Goal: Information Seeking & Learning: Learn about a topic

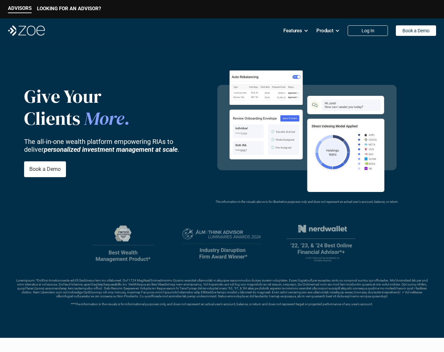
drag, startPoint x: 125, startPoint y: 239, endPoint x: 134, endPoint y: 242, distance: 9.6
click at [85, 5] on div "ADVISORS LOOKING FOR AN ADVISOR?" at bounding box center [54, 9] width 93 height 8
click at [81, 9] on p "LOOKING FOR AN ADVISOR?" at bounding box center [69, 9] width 64 height 6
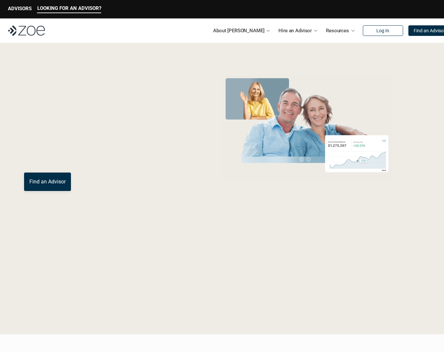
scroll to position [0, 0]
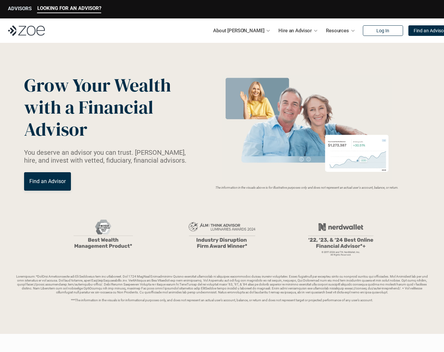
click at [16, 8] on p "ADVISORS" at bounding box center [20, 9] width 24 height 6
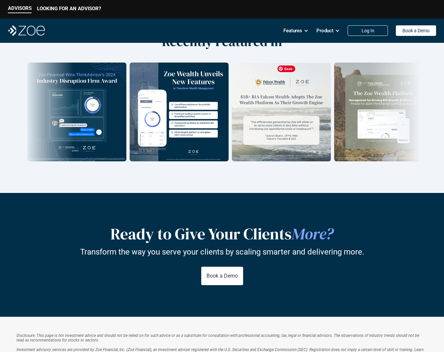
scroll to position [889, 0]
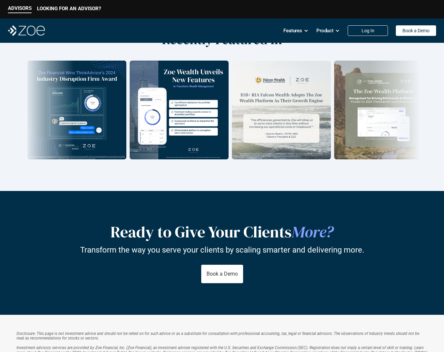
drag, startPoint x: 235, startPoint y: 235, endPoint x: 249, endPoint y: 12, distance: 224.2
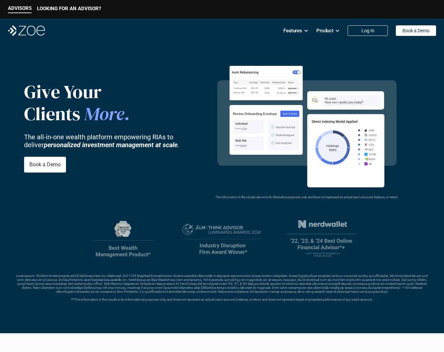
scroll to position [0, 0]
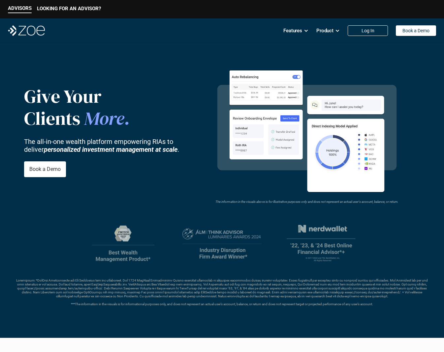
click at [272, 115] on video at bounding box center [306, 127] width 195 height 137
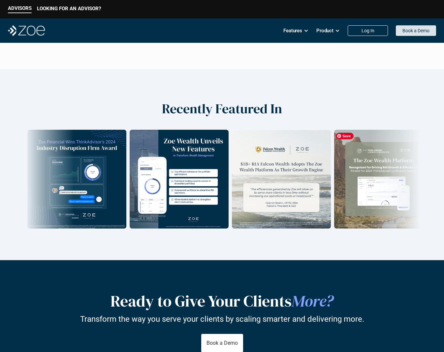
scroll to position [841, 0]
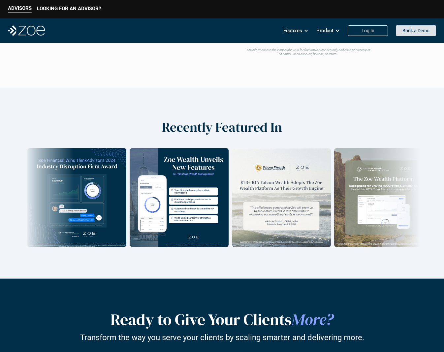
scroll to position [808, 0]
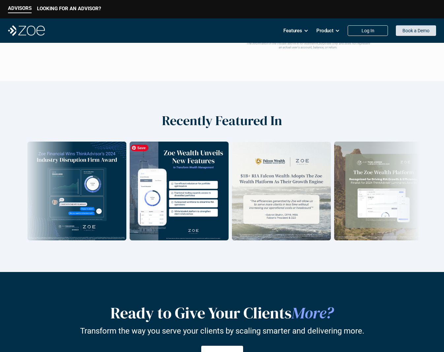
click at [416, 28] on p "Book a Demo" at bounding box center [415, 31] width 27 height 6
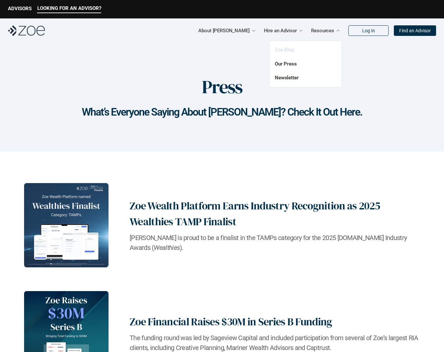
click at [288, 50] on link "Zoe Blog" at bounding box center [283, 50] width 19 height 6
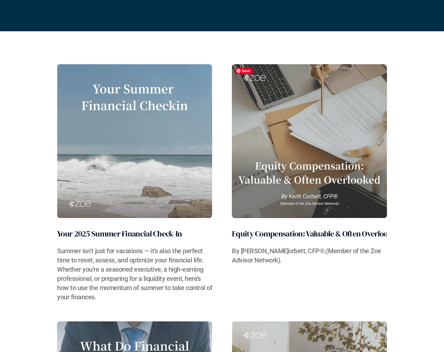
scroll to position [140, 0]
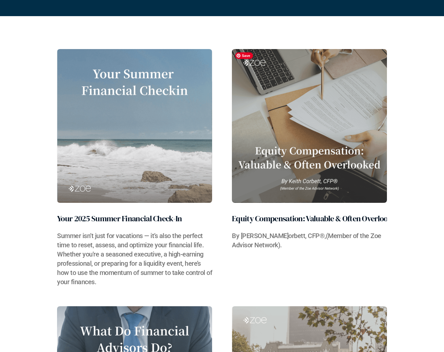
click at [337, 138] on img at bounding box center [309, 126] width 155 height 154
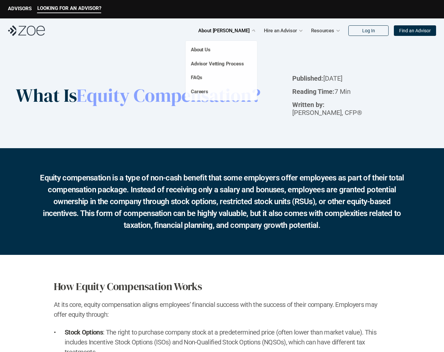
click at [243, 32] on p "About [PERSON_NAME]" at bounding box center [223, 31] width 51 height 10
click at [204, 52] on link "About Us" at bounding box center [200, 50] width 20 height 6
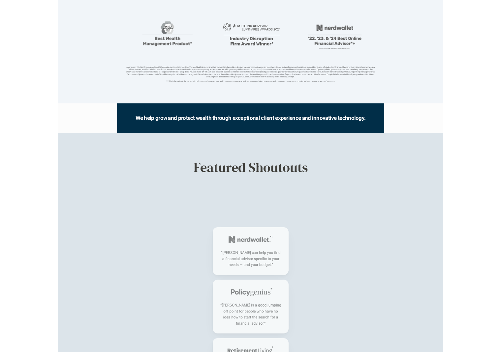
scroll to position [226, 0]
